Goal: Find specific page/section: Find specific page/section

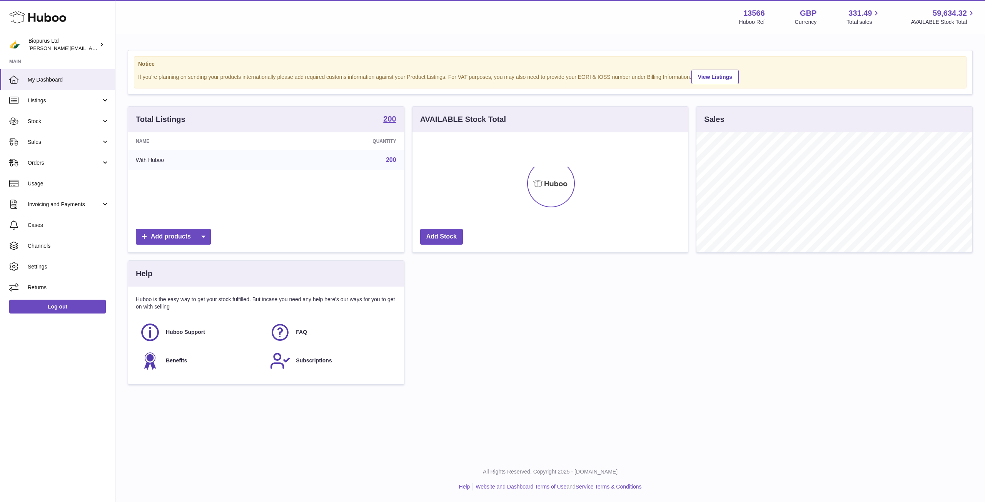
scroll to position [120, 275]
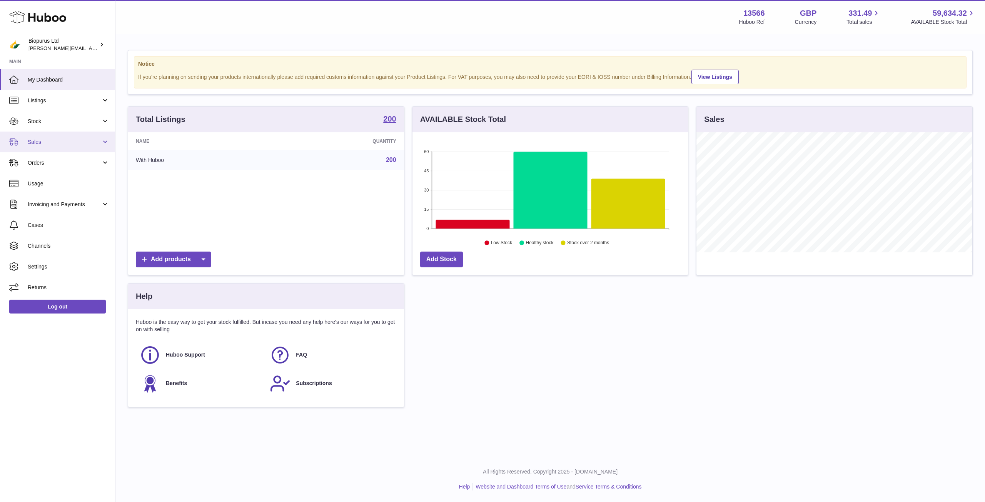
click at [46, 143] on span "Sales" at bounding box center [64, 142] width 73 height 7
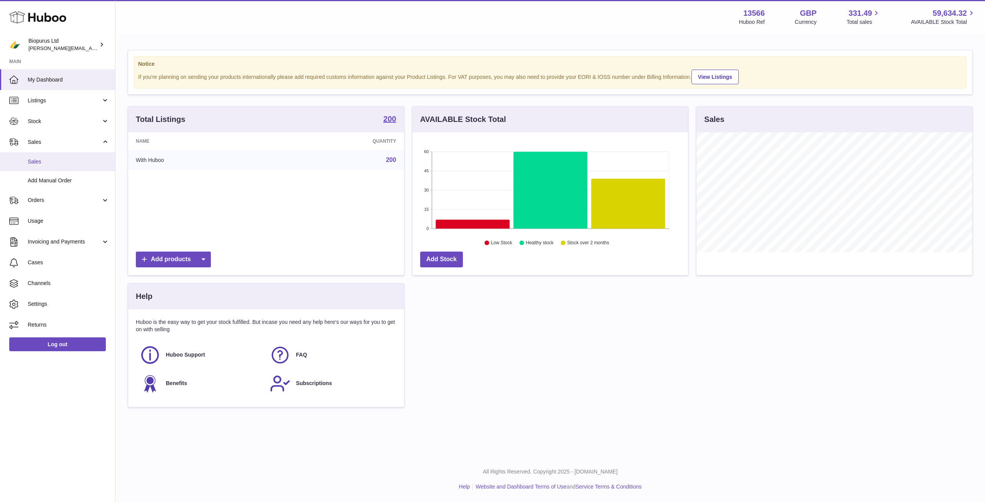
click at [83, 160] on span "Sales" at bounding box center [69, 161] width 82 height 7
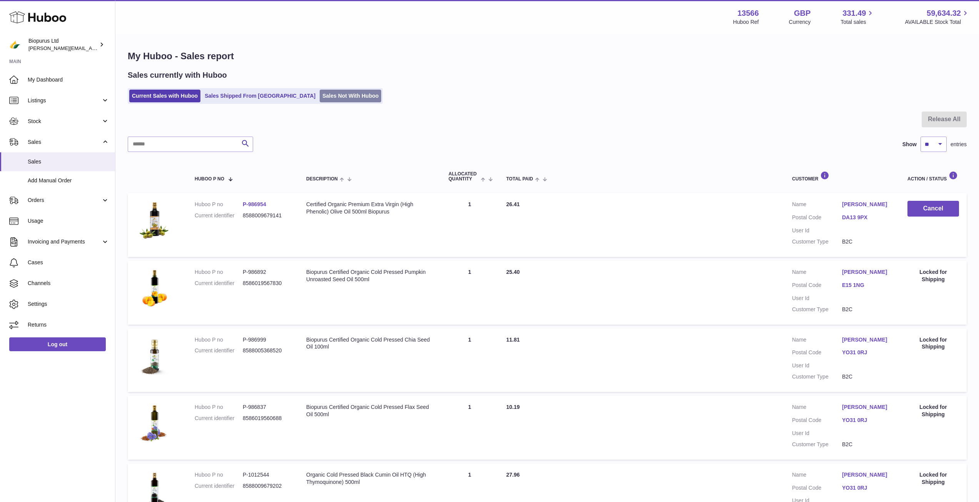
click at [320, 95] on link "Sales Not With Huboo" at bounding box center [351, 96] width 62 height 13
